Goal: Check status: Check status

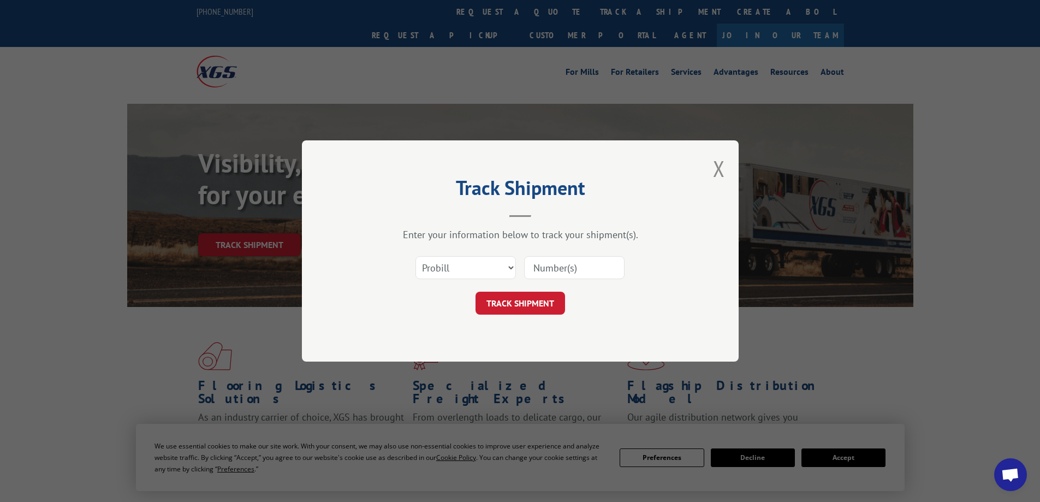
click at [586, 268] on input at bounding box center [574, 267] width 100 height 23
paste input "17638158"
type input "17638158"
click button "TRACK SHIPMENT" at bounding box center [521, 303] width 90 height 23
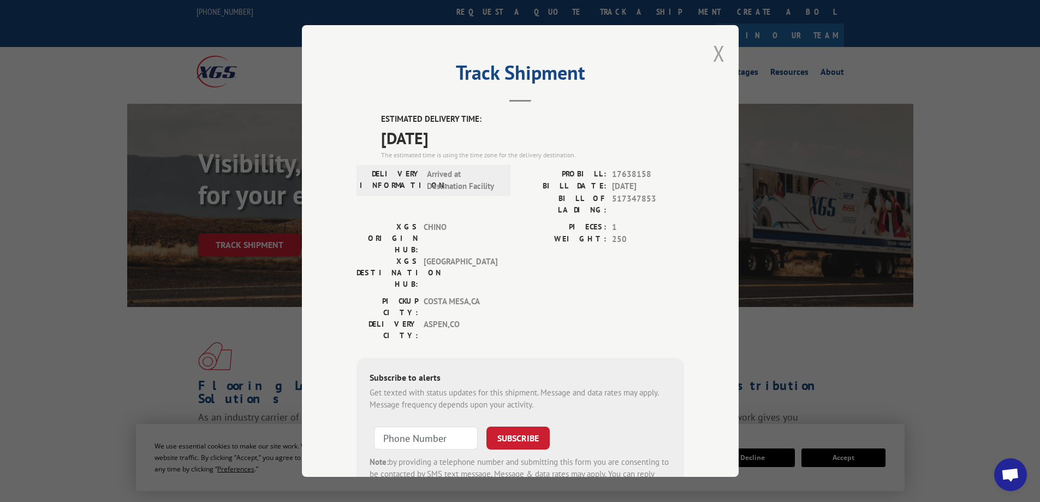
click at [714, 51] on button "Close modal" at bounding box center [719, 53] width 12 height 29
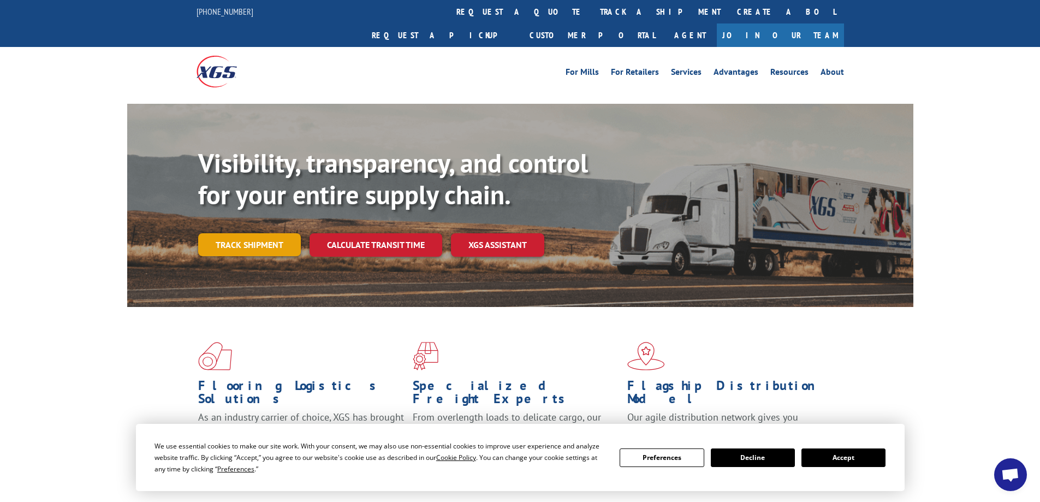
click at [223, 233] on link "Track shipment" at bounding box center [249, 244] width 103 height 23
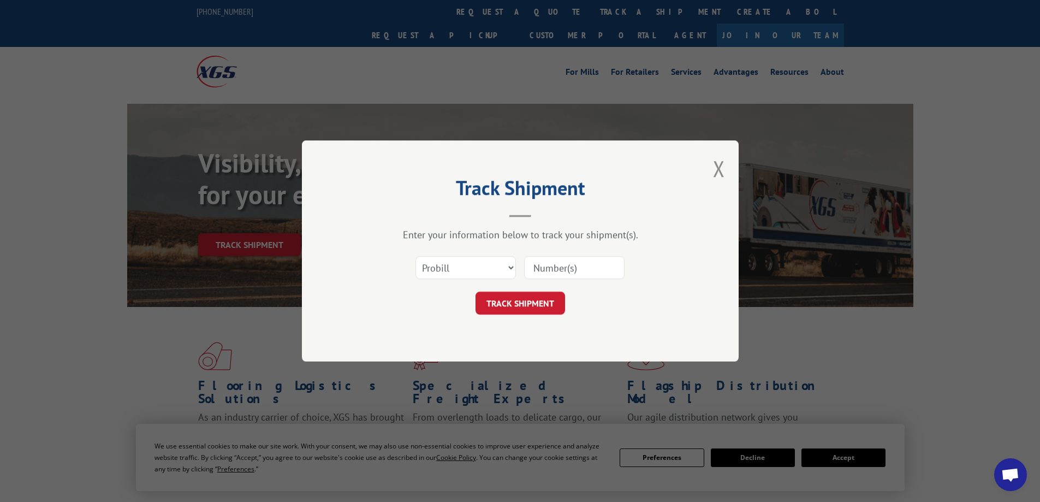
click at [566, 257] on input at bounding box center [574, 267] width 100 height 23
click at [564, 270] on input at bounding box center [574, 267] width 100 height 23
paste input "17638158"
type input "17638158"
click at [564, 270] on input "17638158" at bounding box center [574, 267] width 100 height 23
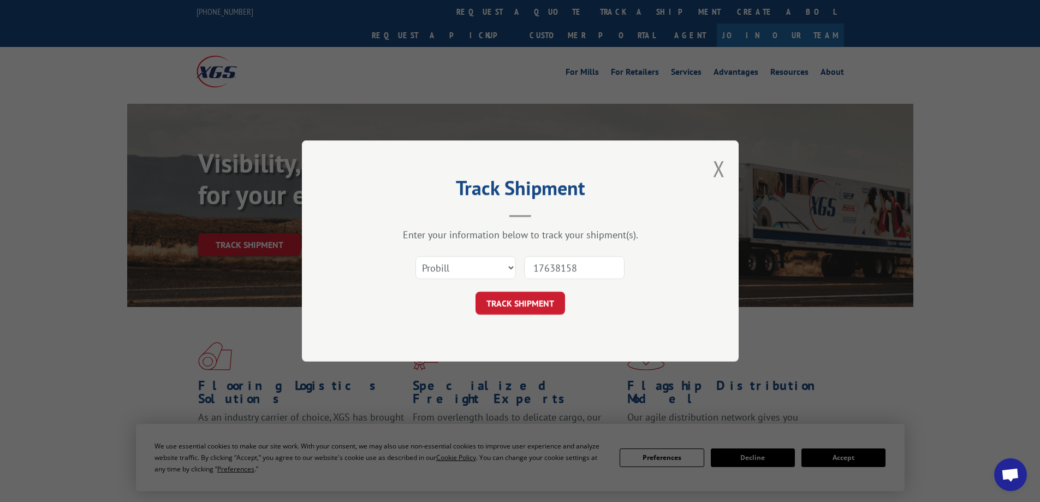
click button "TRACK SHIPMENT" at bounding box center [521, 303] width 90 height 23
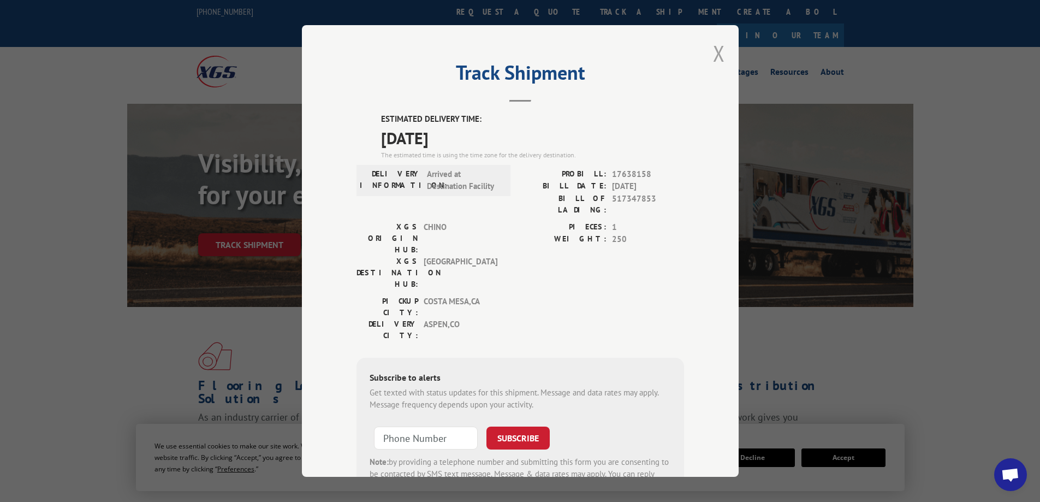
click at [716, 48] on button "Close modal" at bounding box center [719, 53] width 12 height 29
